Goal: Task Accomplishment & Management: Use online tool/utility

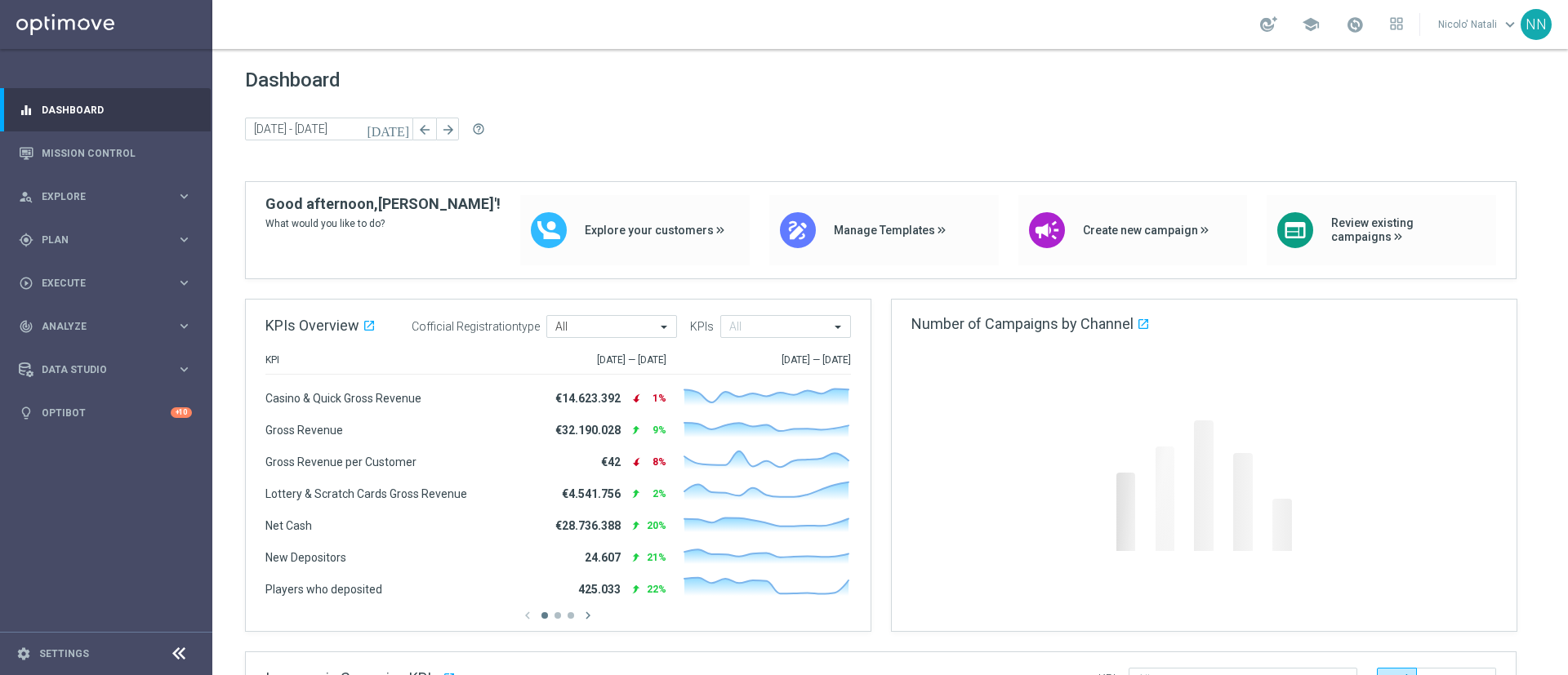
click at [402, 131] on icon "[DATE]" at bounding box center [388, 129] width 44 height 15
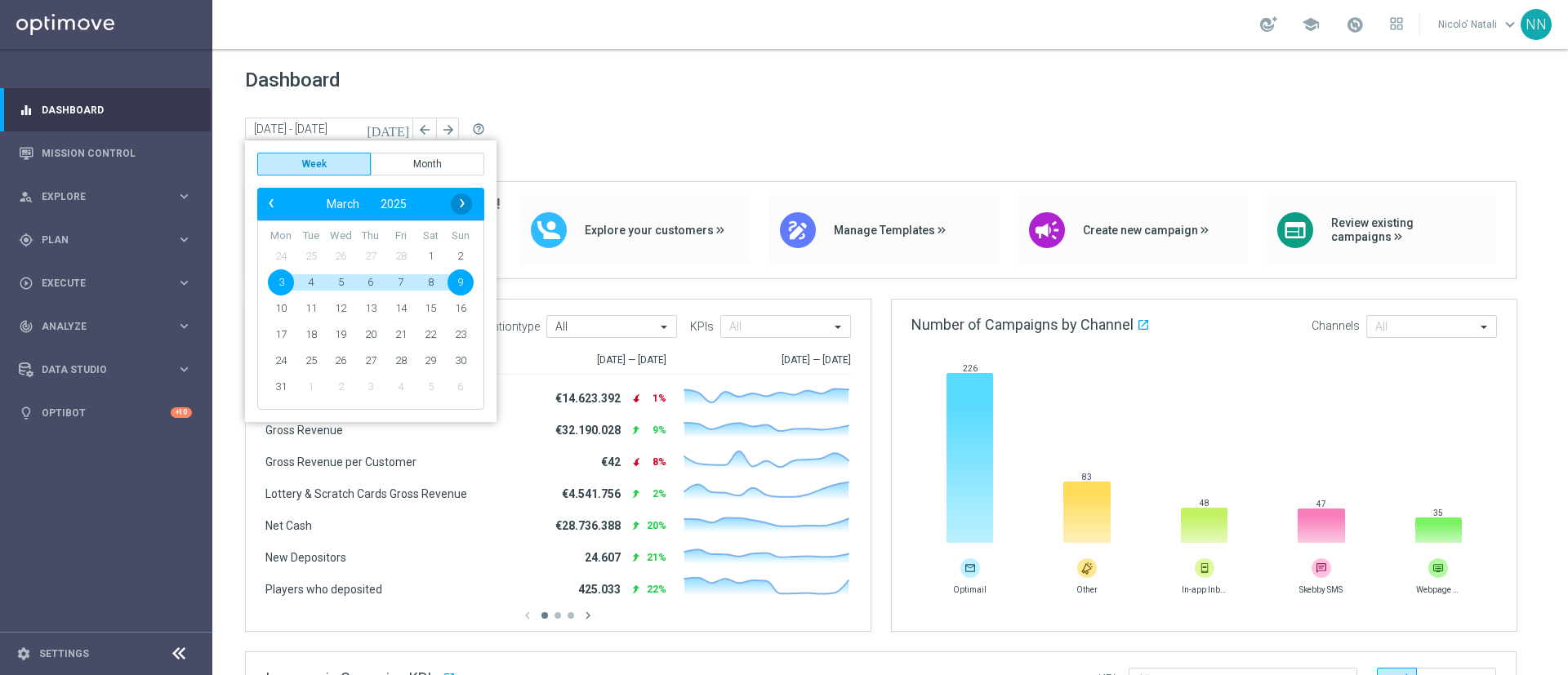
click at [465, 207] on span "›" at bounding box center [462, 202] width 21 height 21
click at [114, 134] on link "Mission Control" at bounding box center [117, 153] width 151 height 43
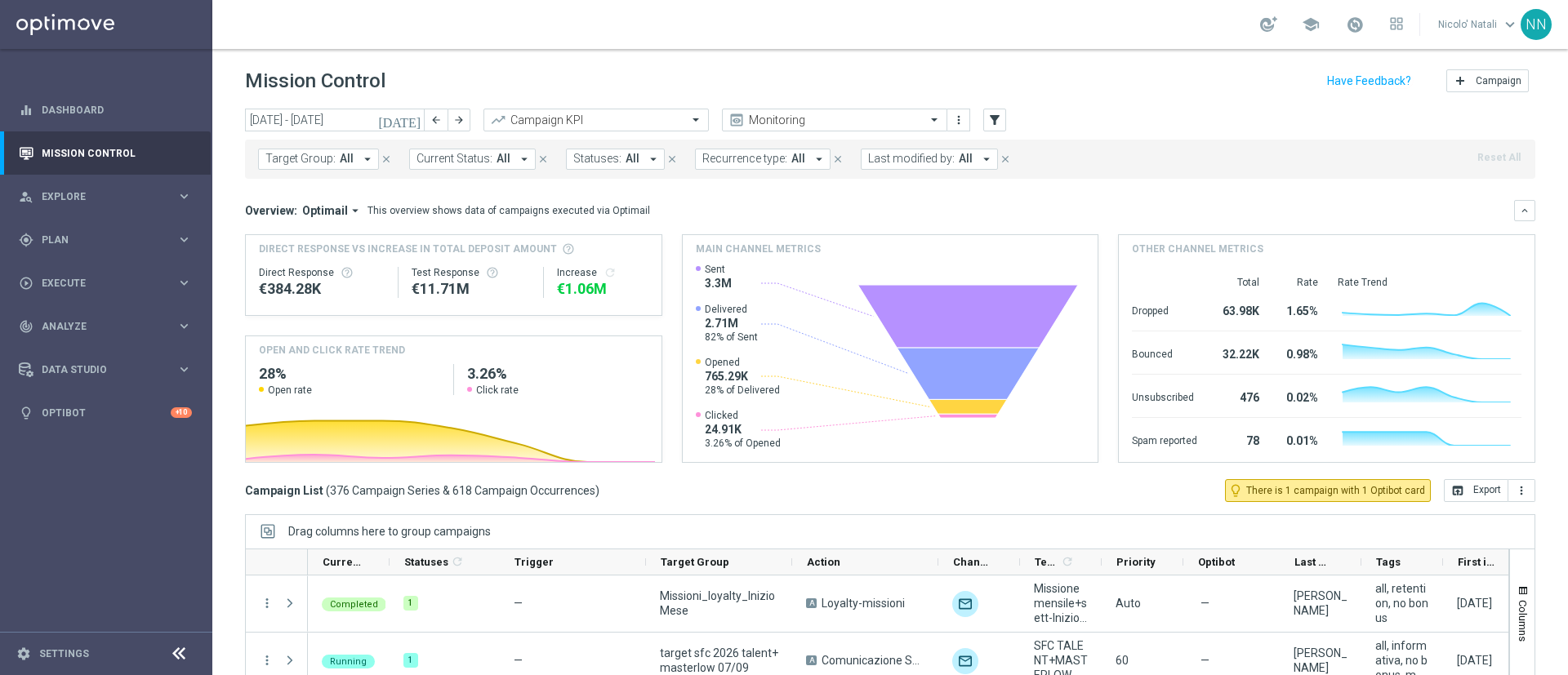
click at [406, 126] on button "[DATE]" at bounding box center [400, 120] width 49 height 24
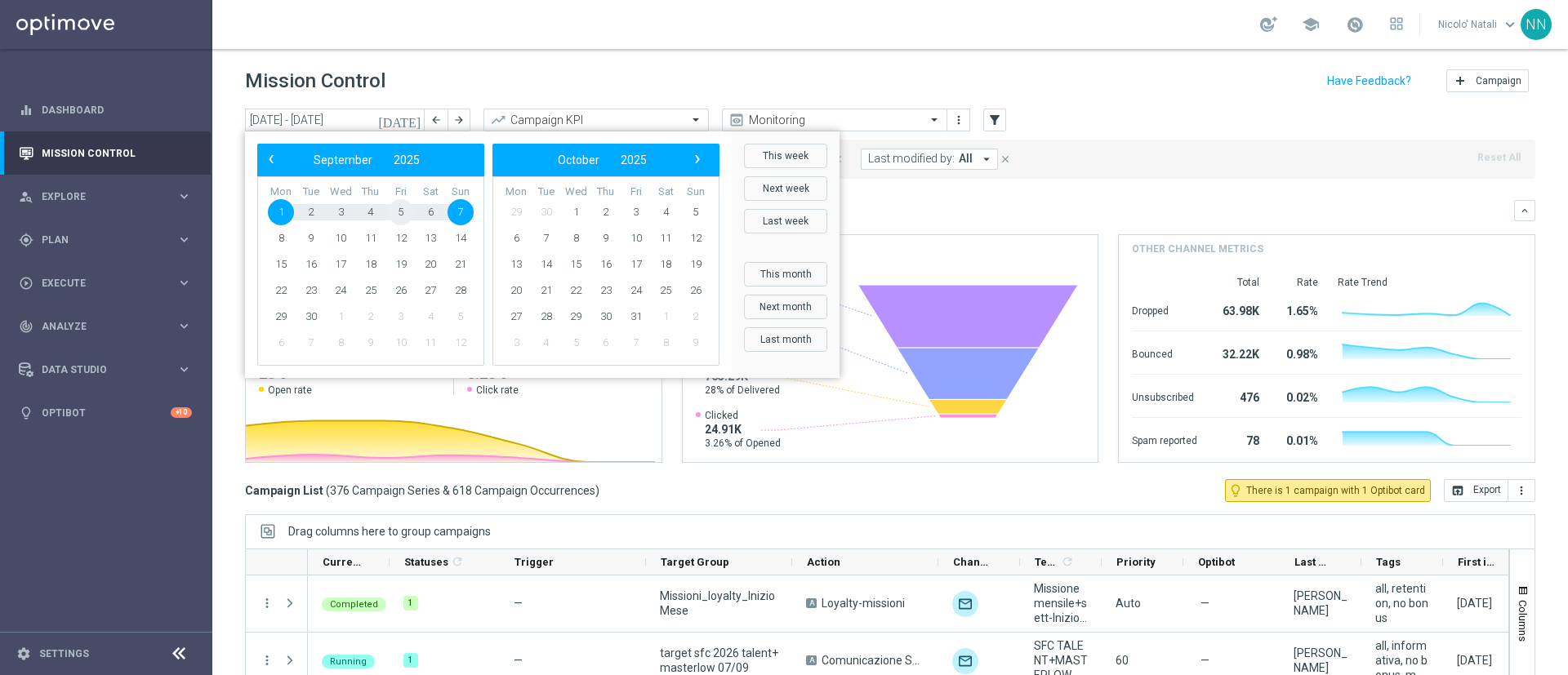
click at [406, 210] on span "5" at bounding box center [401, 212] width 26 height 26
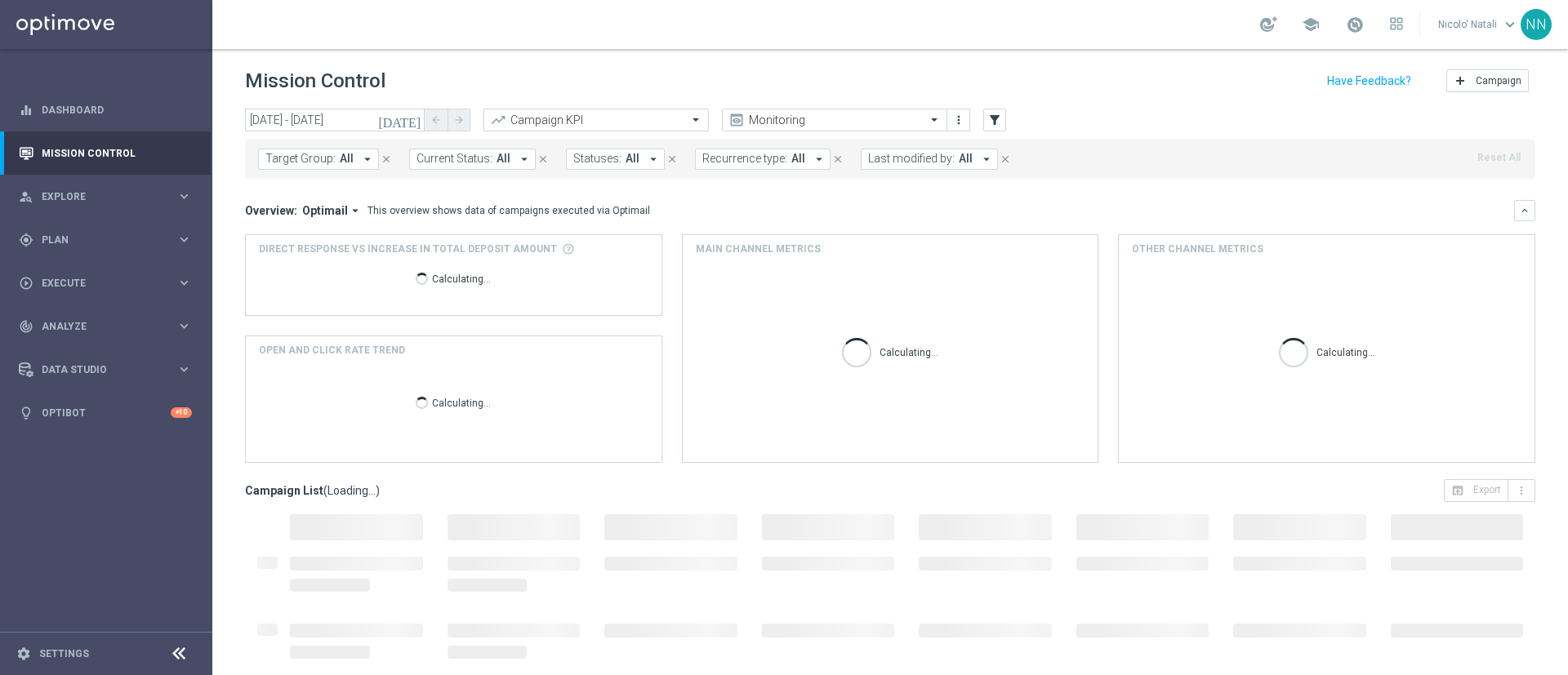
click at [420, 120] on icon "[DATE]" at bounding box center [400, 120] width 44 height 15
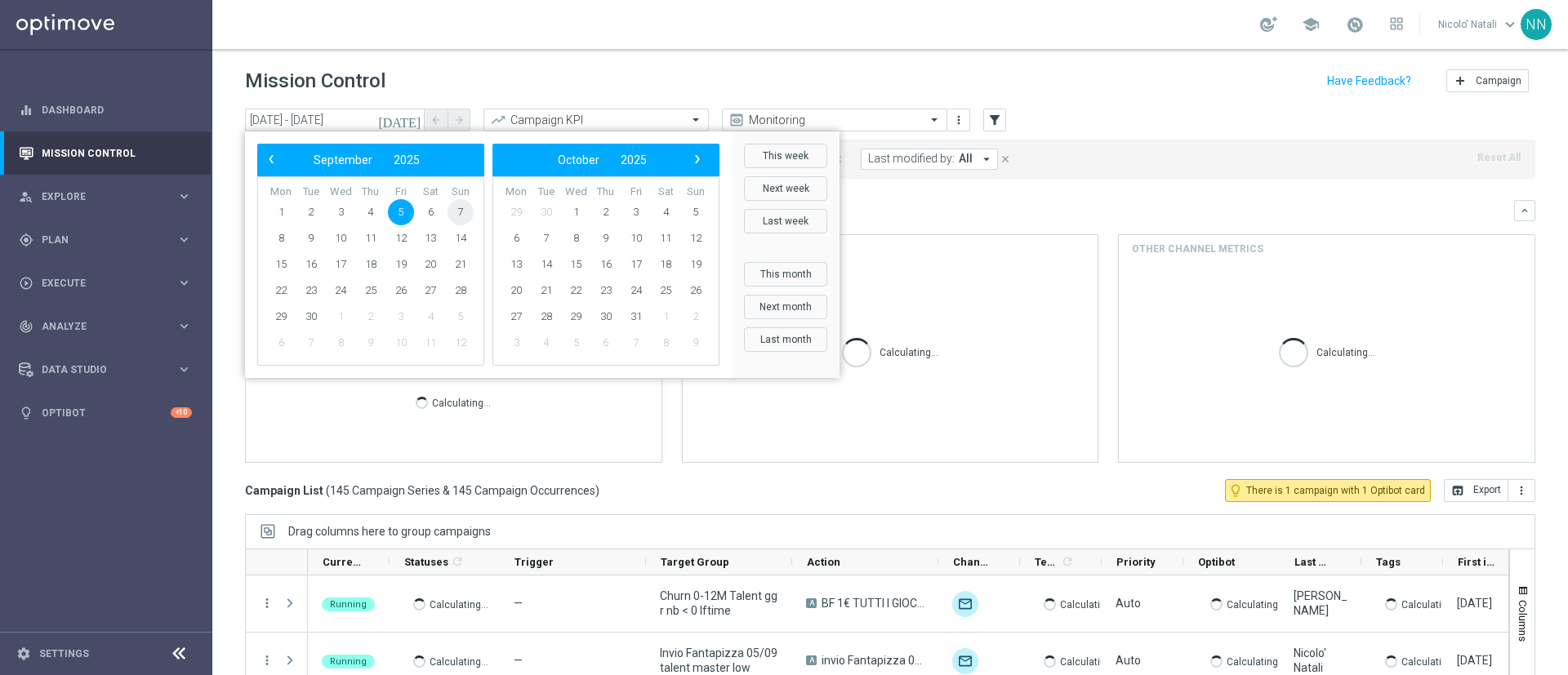
click at [464, 207] on span "7" at bounding box center [460, 212] width 26 height 26
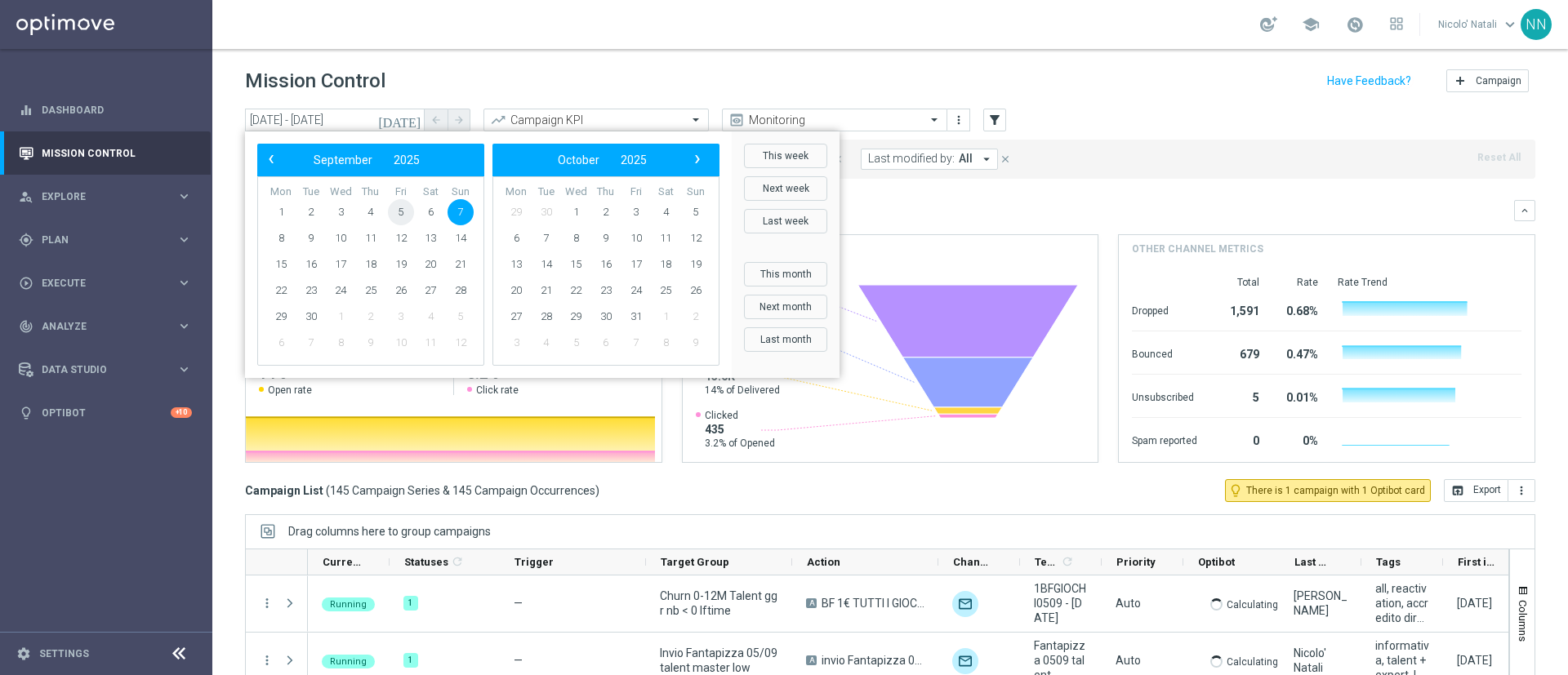
click at [407, 210] on span "5" at bounding box center [401, 212] width 26 height 26
click at [457, 211] on span "7" at bounding box center [460, 212] width 26 height 26
type input "[DATE] - [DATE]"
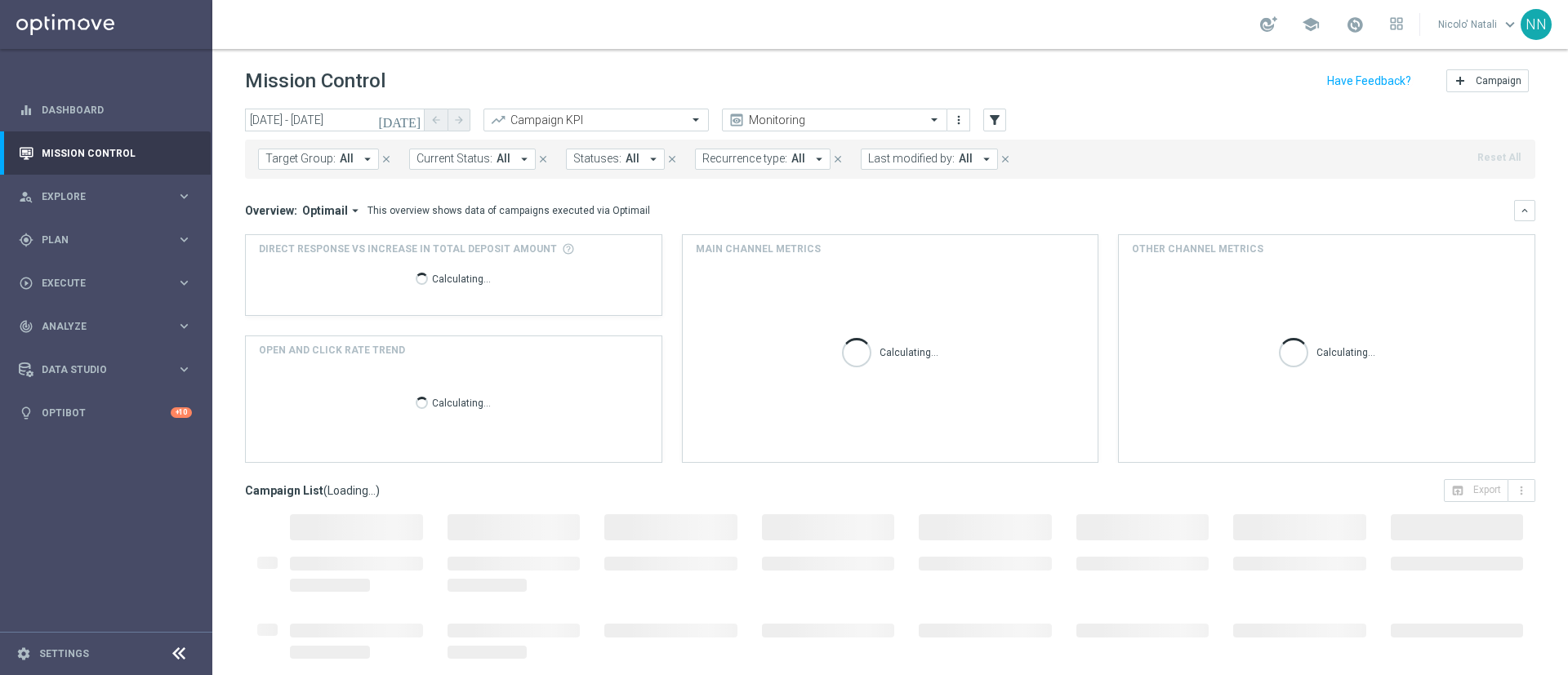
click at [883, 144] on div "Target Group: All arrow_drop_down close Current Status: All arrow_drop_down clo…" at bounding box center [890, 159] width 1290 height 39
click at [883, 149] on button "Last modified by: All arrow_drop_down" at bounding box center [930, 159] width 137 height 21
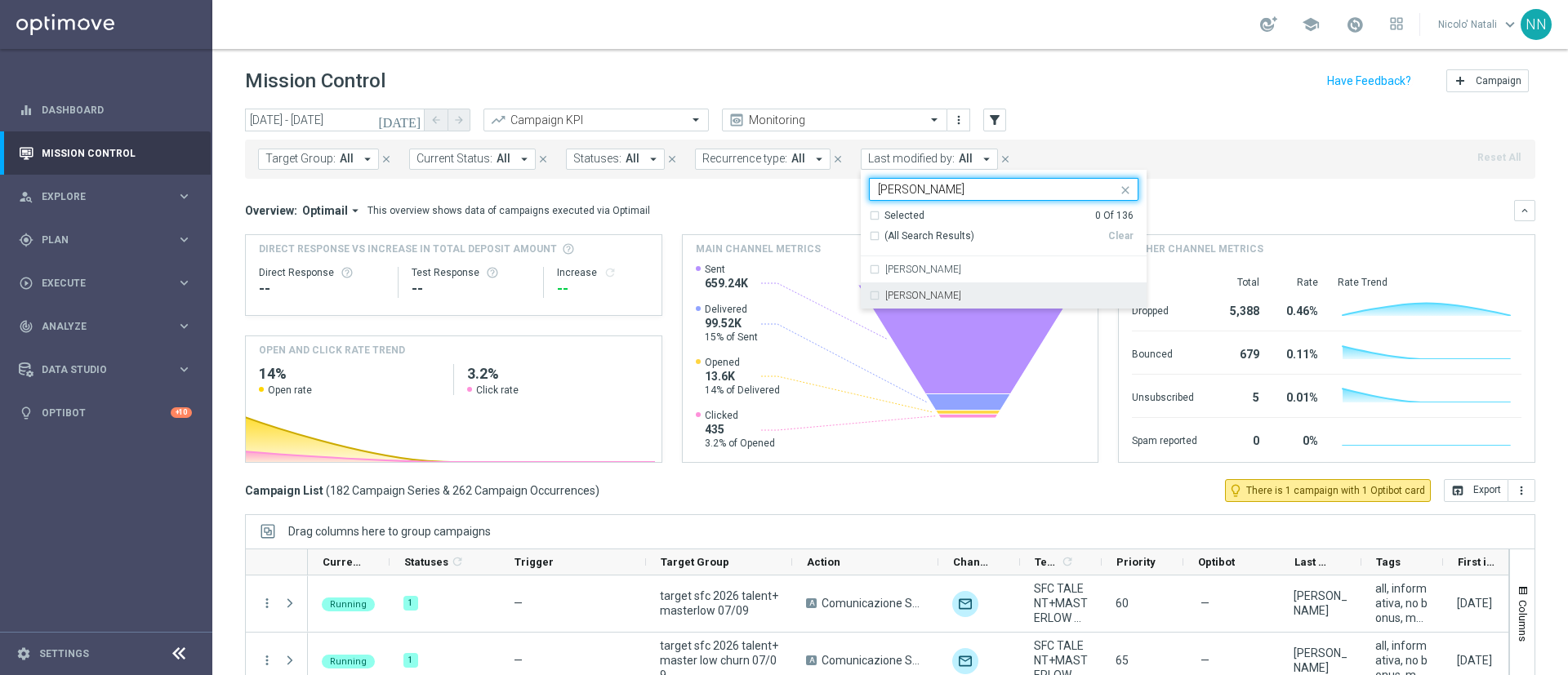
click at [971, 290] on div "[PERSON_NAME]" at bounding box center [1012, 295] width 254 height 10
type input "[PERSON_NAME]"
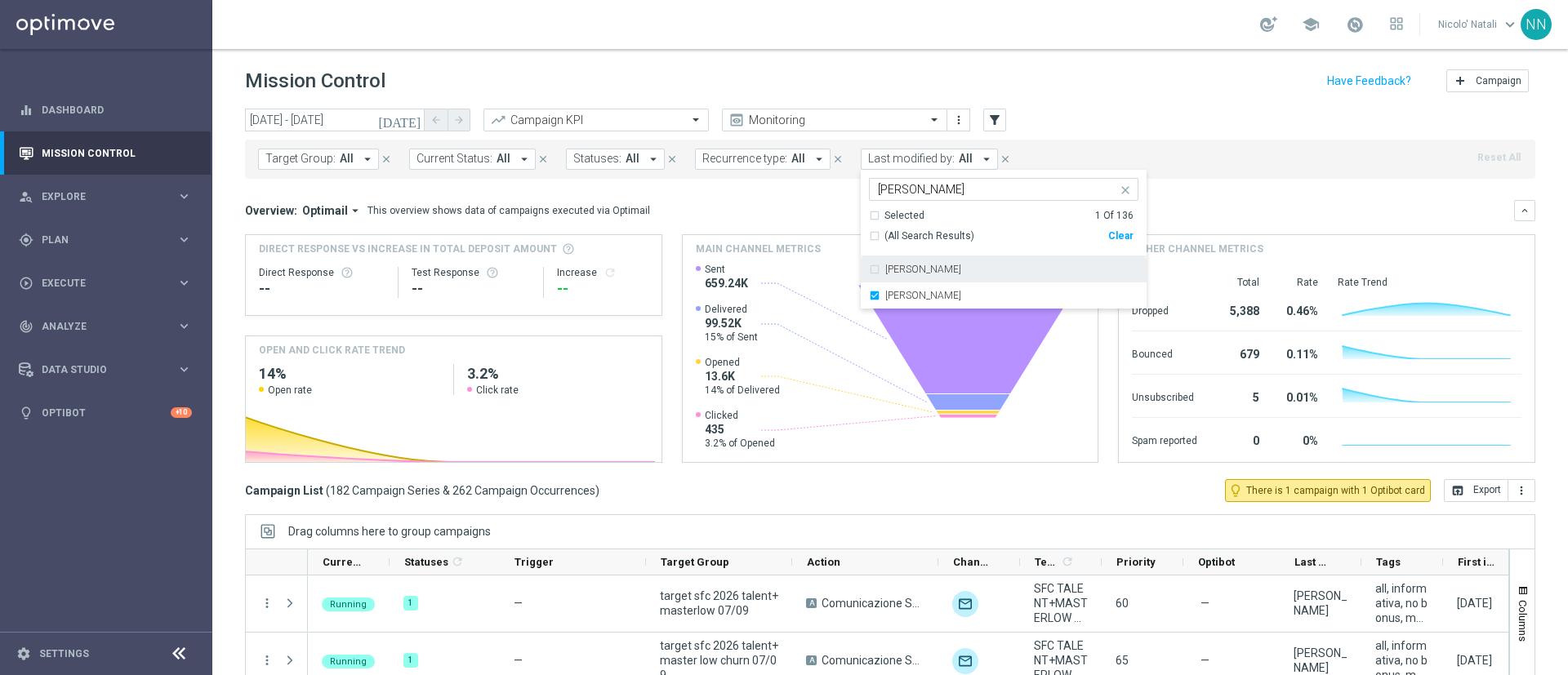
click at [1238, 189] on mini-dashboard "Overview: Optimail arrow_drop_down This overview shows data of campaigns execut…" at bounding box center [890, 329] width 1290 height 300
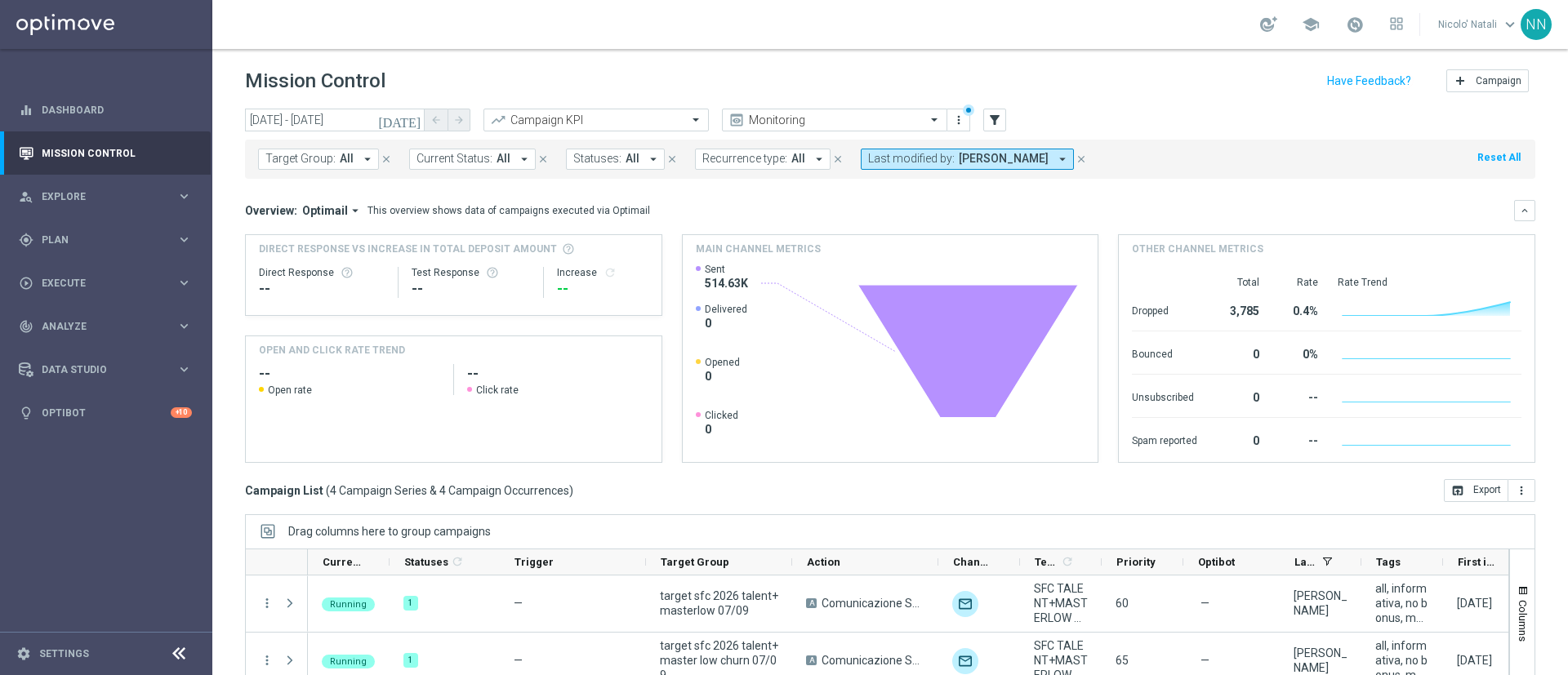
scroll to position [141, 0]
